Goal: Information Seeking & Learning: Learn about a topic

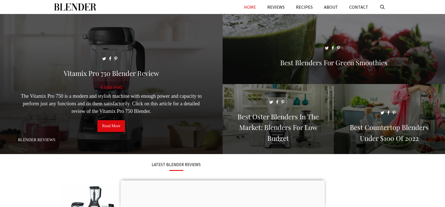
click at [123, 131] on link "Read More" at bounding box center [111, 126] width 28 height 12
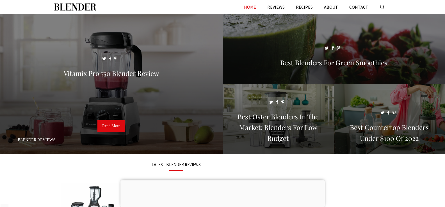
scroll to position [140, 0]
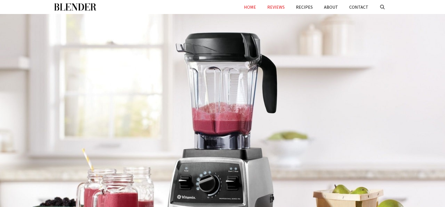
click at [251, 8] on link "HOME" at bounding box center [249, 7] width 23 height 14
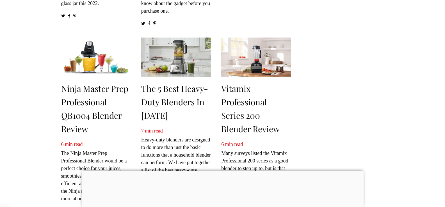
scroll to position [365, 0]
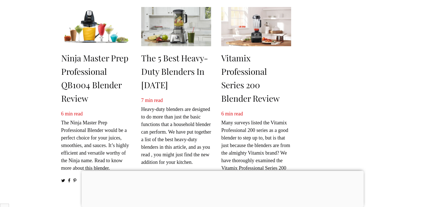
click at [227, 171] on div at bounding box center [222, 171] width 282 height 0
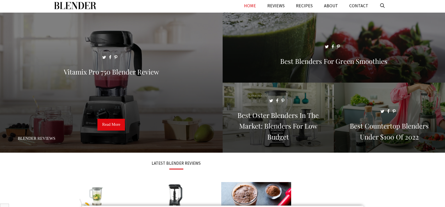
scroll to position [0, 0]
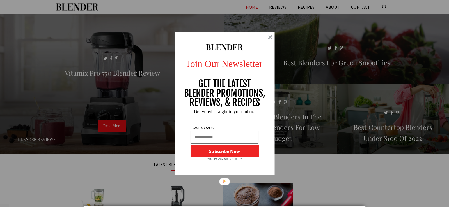
click at [272, 35] on div at bounding box center [270, 37] width 4 height 4
